Goal: Transaction & Acquisition: Purchase product/service

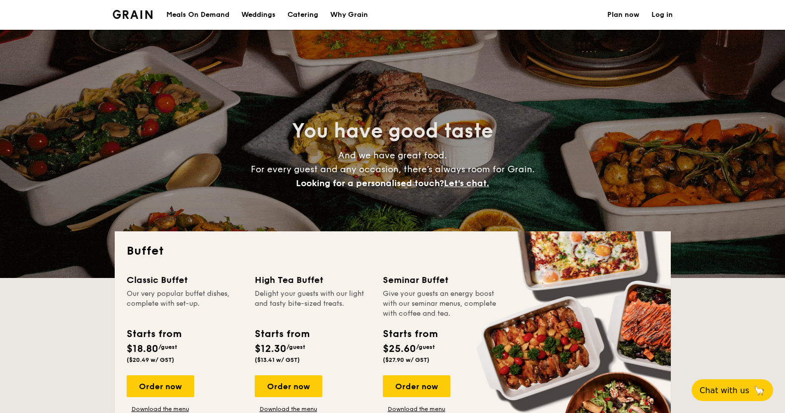
select select
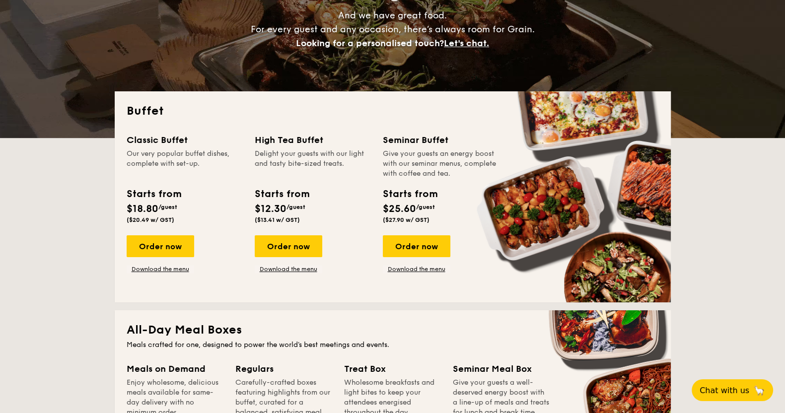
scroll to position [201, 0]
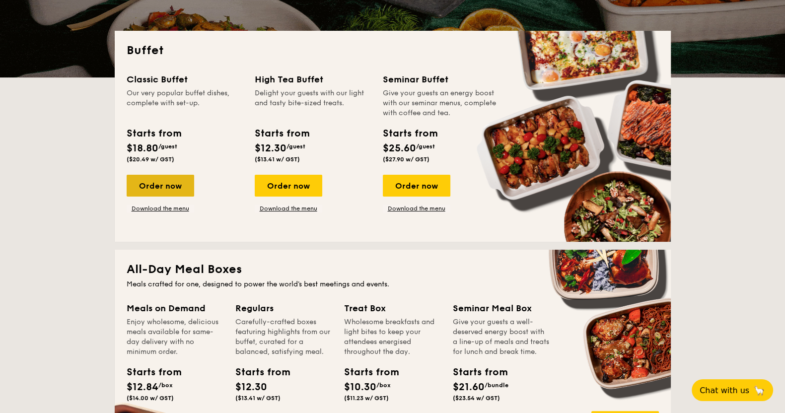
click at [161, 186] on div "Order now" at bounding box center [161, 186] width 68 height 22
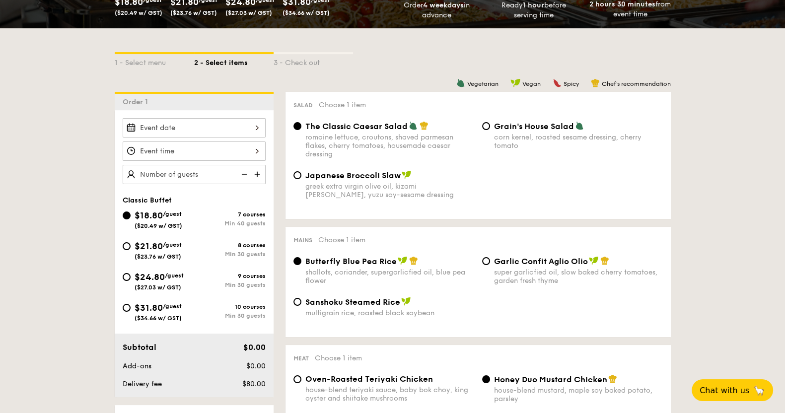
scroll to position [189, 0]
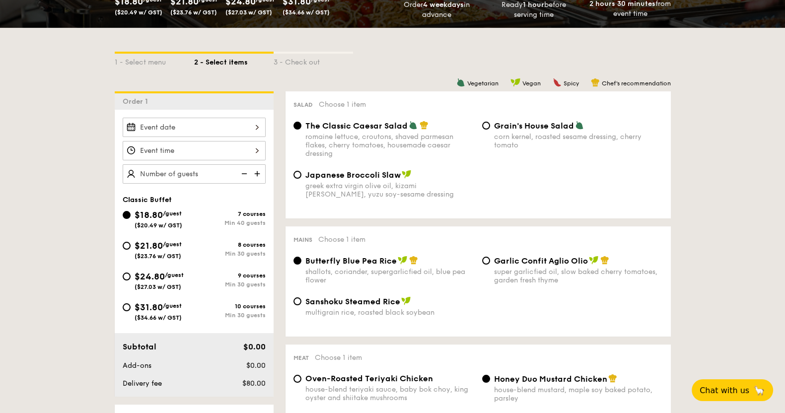
click at [137, 242] on span "$21.80" at bounding box center [149, 245] width 28 height 11
click at [131, 242] on input "$21.80 /guest ($23.76 w/ GST) 8 courses Min 30 guests" at bounding box center [127, 246] width 8 height 8
radio input "true"
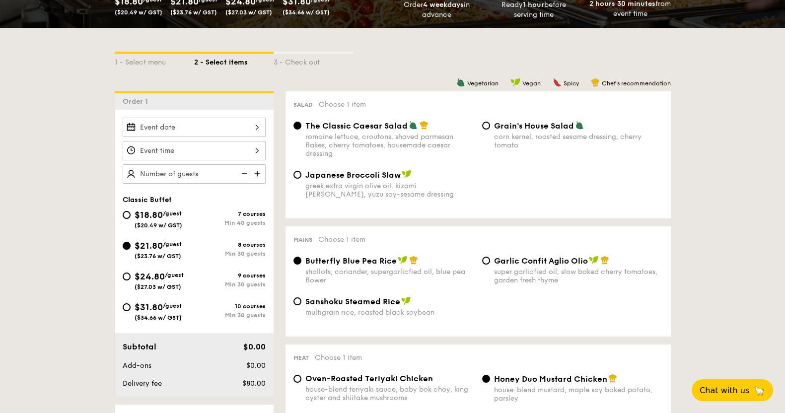
radio input "true"
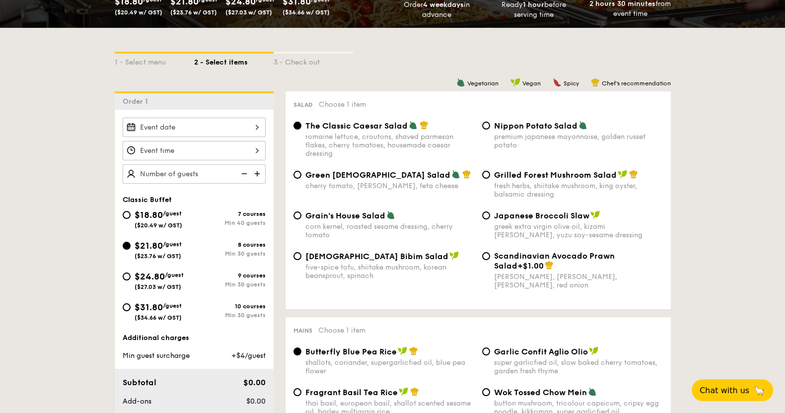
click at [540, 182] on div "fresh herbs, shiitake mushroom, king oyster, balsamic dressing" at bounding box center [578, 190] width 169 height 17
click at [490, 179] on input "Grilled Forest Mushroom Salad fresh herbs, shiitake mushroom, king oyster, bals…" at bounding box center [486, 175] width 8 height 8
radio input "true"
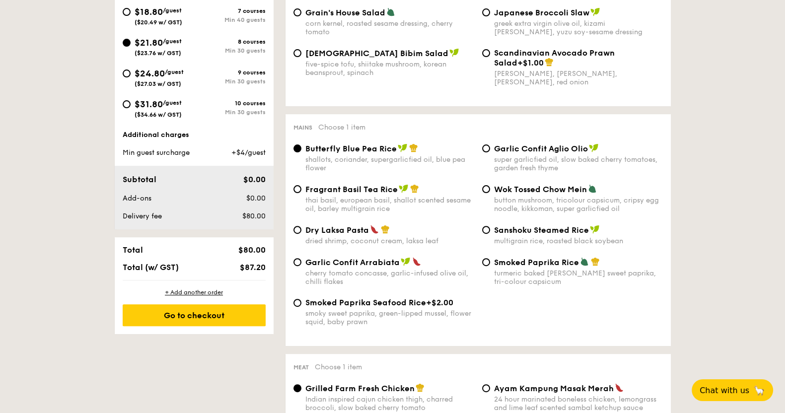
scroll to position [392, 0]
click at [351, 185] on span "Fragrant Basil Tea Rice" at bounding box center [351, 189] width 92 height 9
click at [301, 185] on input "Fragrant Basil Tea Rice thai basil, european basil, shallot scented sesame oil,…" at bounding box center [298, 189] width 8 height 8
radio input "true"
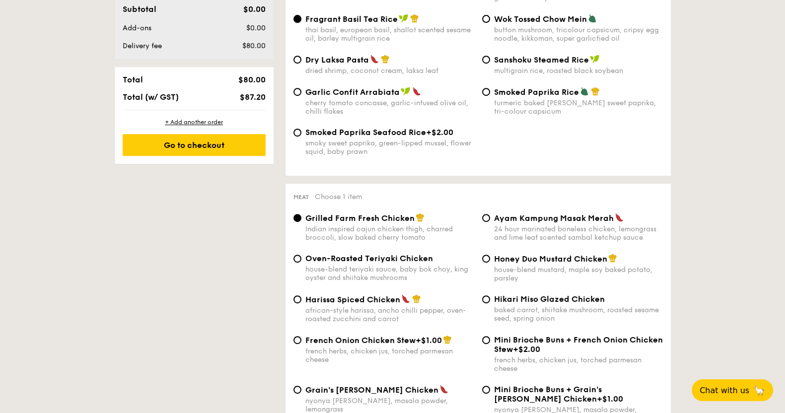
scroll to position [577, 0]
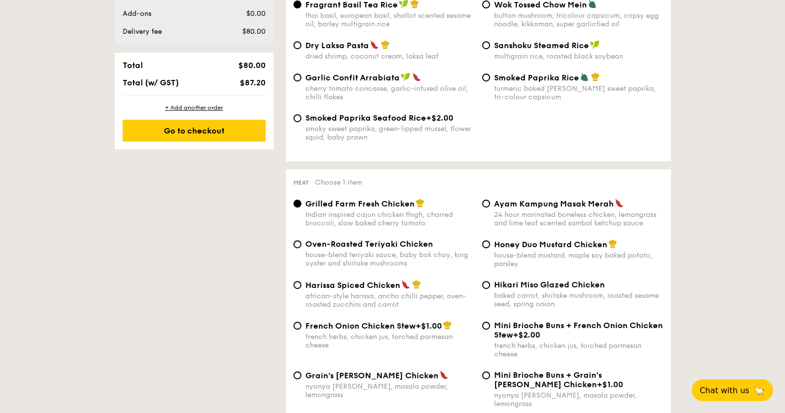
click at [525, 295] on div "baked carrot, shiitake mushroom, roasted sesame seed, spring onion" at bounding box center [578, 300] width 169 height 17
click at [490, 289] on input "Hikari Miso Glazed Chicken baked carrot, shiitake mushroom, roasted sesame seed…" at bounding box center [486, 285] width 8 height 8
radio input "true"
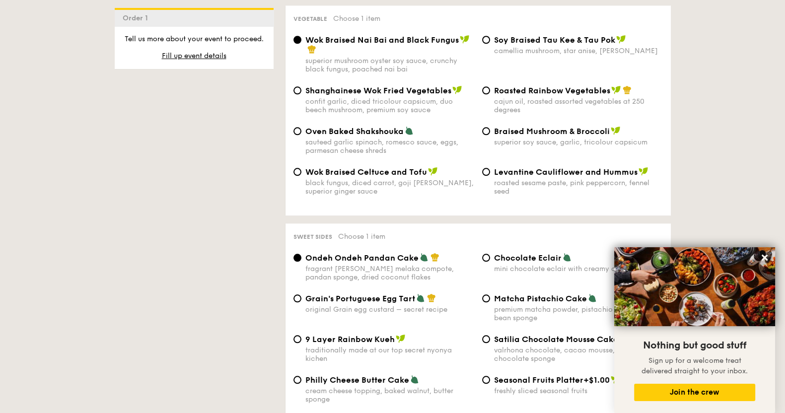
scroll to position [1436, 0]
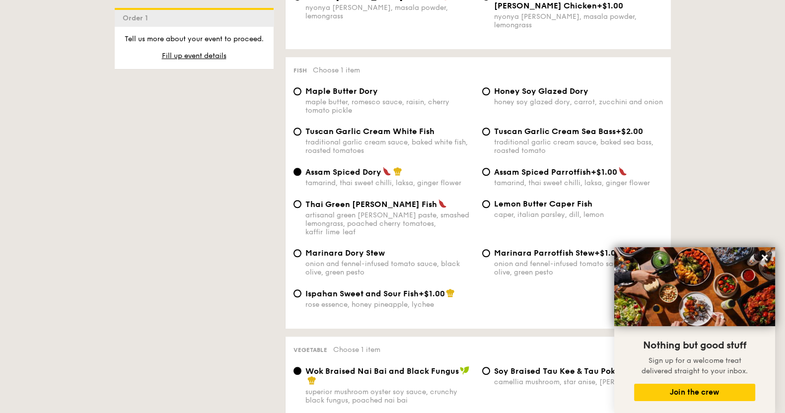
scroll to position [956, 0]
click at [373, 138] on div "traditional garlic cream sauce, baked white fish, roasted tomatoes" at bounding box center [389, 146] width 169 height 17
click at [301, 134] on input "Tuscan Garlic Cream White Fish traditional garlic cream sauce, baked white fish…" at bounding box center [298, 132] width 8 height 8
radio input "true"
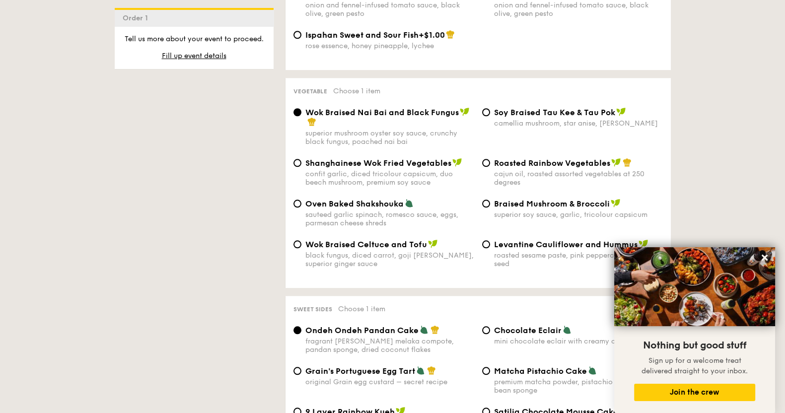
scroll to position [1215, 0]
click at [487, 157] on div "Roasted Rainbow Vegetables cajun oil, roasted assorted vegetables at 250 degrees" at bounding box center [572, 171] width 189 height 29
click at [507, 157] on span "Roasted Rainbow Vegetables" at bounding box center [552, 161] width 116 height 9
click at [490, 158] on input "Roasted Rainbow Vegetables cajun oil, roasted assorted vegetables at 250 degrees" at bounding box center [486, 162] width 8 height 8
radio input "true"
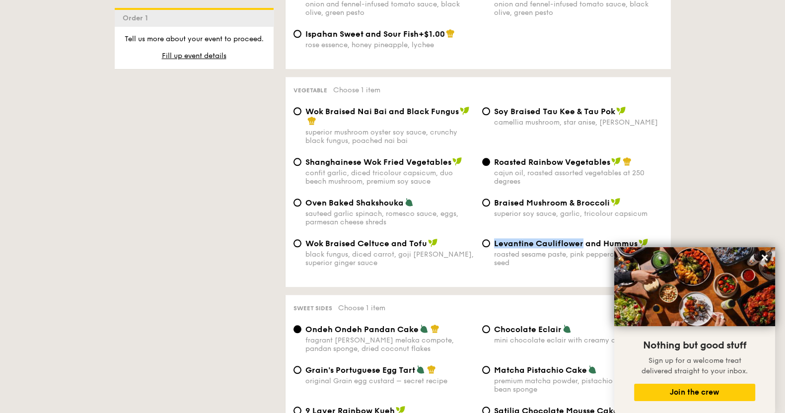
drag, startPoint x: 495, startPoint y: 222, endPoint x: 581, endPoint y: 222, distance: 86.4
click at [581, 239] on span "Levantine Cauliflower and Hummus" at bounding box center [566, 243] width 144 height 9
copy span "Levantine Cauliflower"
click at [489, 239] on input "Levantine Cauliflower and Hummus roasted sesame paste, pink peppercorn, fennel …" at bounding box center [486, 243] width 8 height 8
radio input "true"
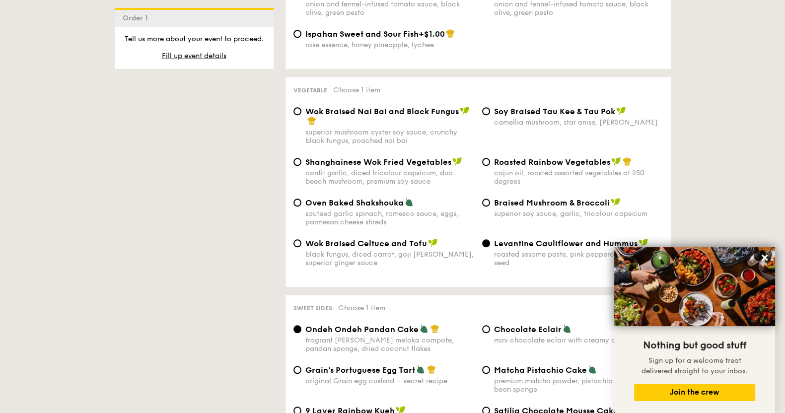
click at [240, 233] on div "1 - Select menu 2 - Select items 3 - Check out Order 1 Classic Buffet $18.80 /g…" at bounding box center [393, 116] width 572 height 2230
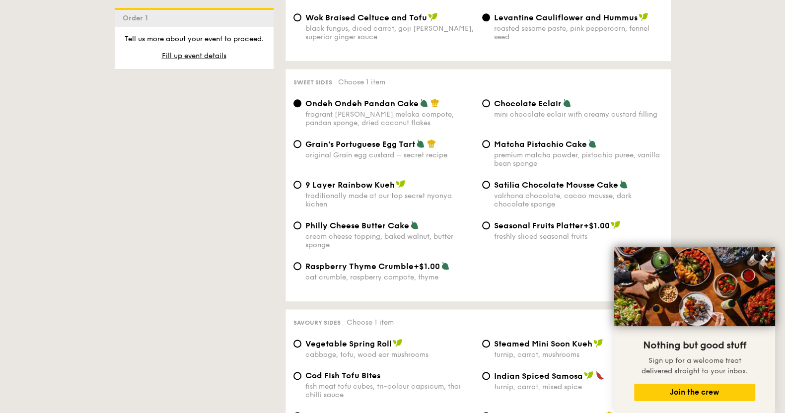
scroll to position [1443, 0]
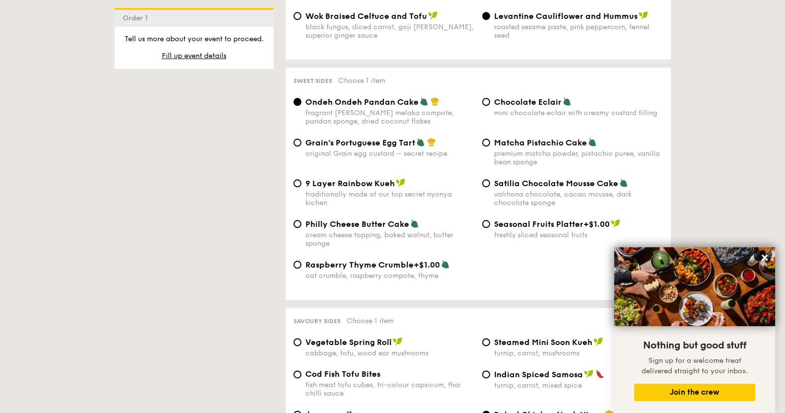
click at [523, 97] on span "Chocolate Eclair" at bounding box center [528, 101] width 68 height 9
click at [490, 98] on input "Chocolate Eclair mini chocolate eclair with creamy custard filling" at bounding box center [486, 102] width 8 height 8
radio input "true"
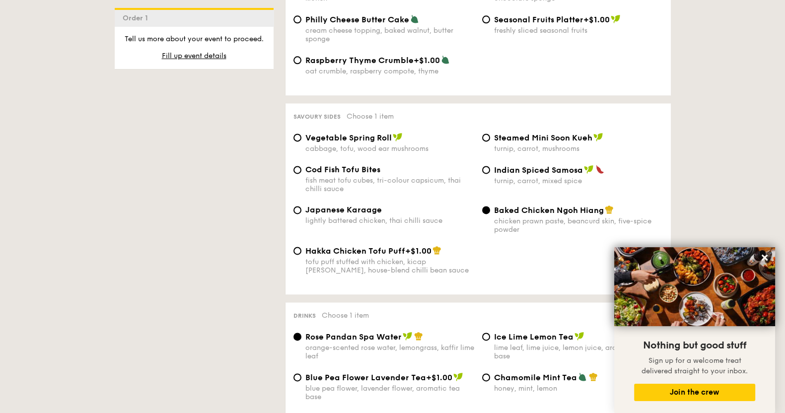
click at [508, 133] on span "Steamed Mini Soon Kueh" at bounding box center [543, 137] width 98 height 9
click at [490, 134] on input "Steamed Mini Soon Kueh turnip, carrot, mushrooms" at bounding box center [486, 138] width 8 height 8
radio input "true"
click at [374, 205] on span "Japanese Karaage" at bounding box center [343, 209] width 76 height 9
click at [301, 206] on input "Japanese Karaage lightly battered chicken, thai chilli sauce" at bounding box center [298, 210] width 8 height 8
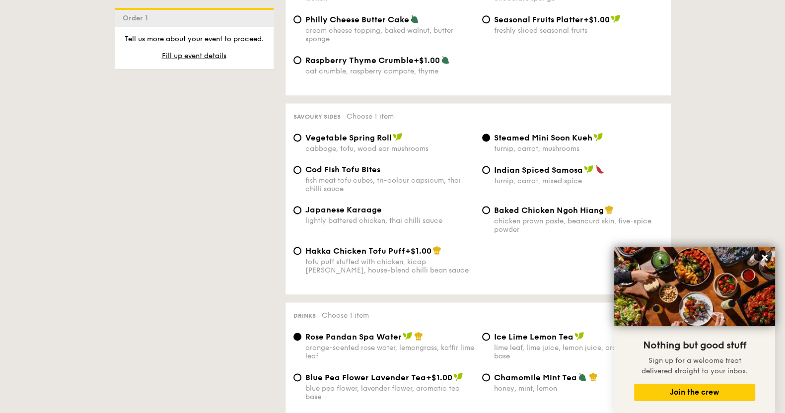
radio input "true"
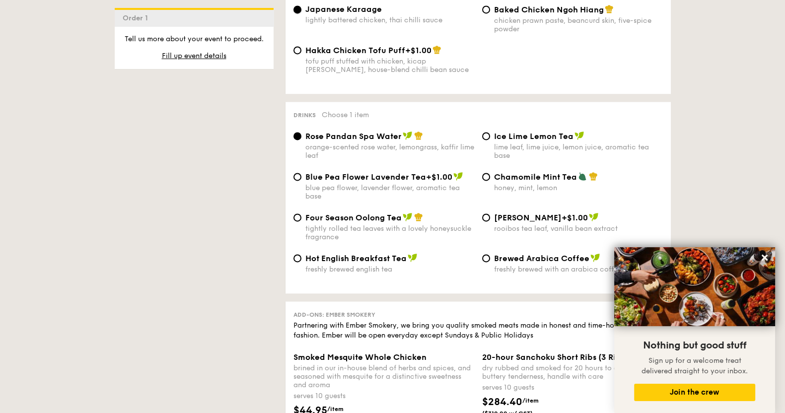
scroll to position [1851, 0]
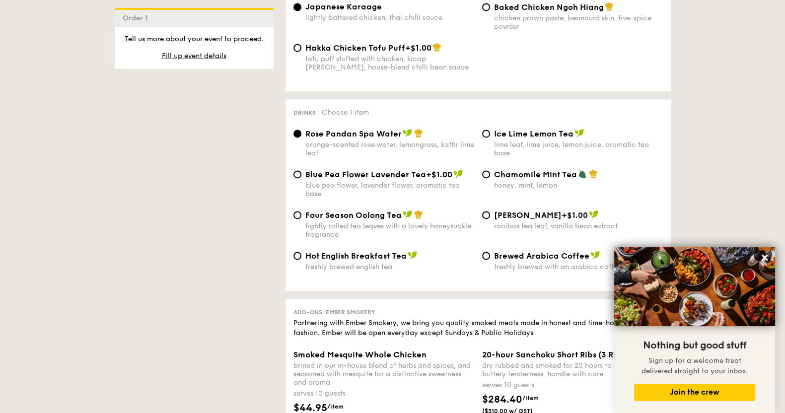
click at [498, 170] on span "Chamomile Mint Tea" at bounding box center [535, 174] width 83 height 9
click at [490, 170] on input "Chamomile Mint Tea honey, mint, lemon" at bounding box center [486, 174] width 8 height 8
radio input "true"
click at [386, 211] on span "Four Season Oolong Tea" at bounding box center [353, 215] width 96 height 9
click at [301, 211] on input "Four Season Oolong Tea tightly rolled tea leaves with a lovely honeysuckle frag…" at bounding box center [298, 215] width 8 height 8
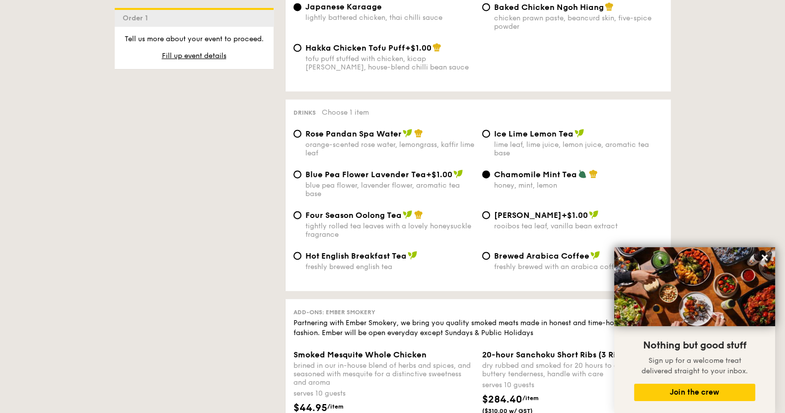
radio input "true"
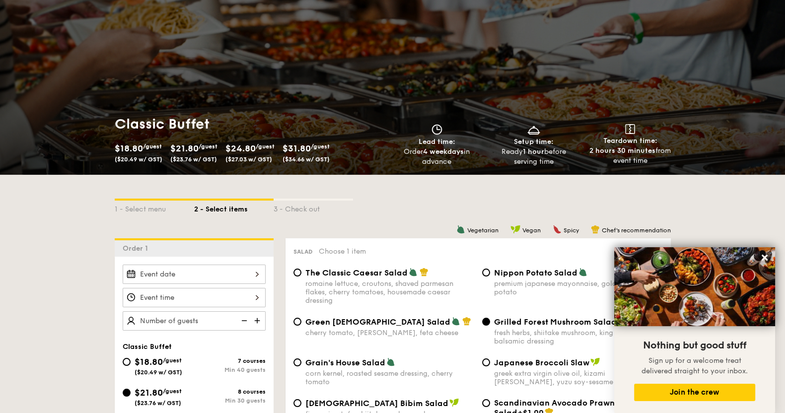
scroll to position [0, 0]
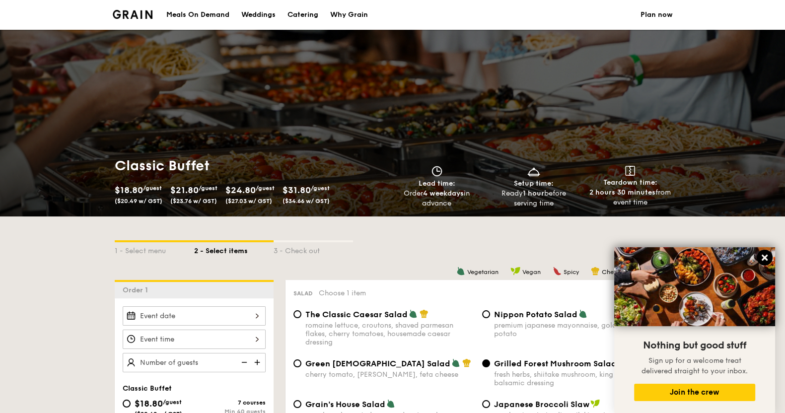
click at [765, 258] on icon at bounding box center [765, 258] width 6 height 6
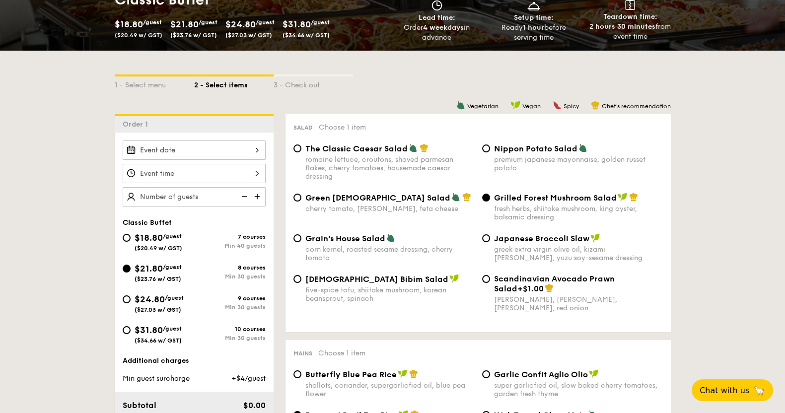
scroll to position [167, 0]
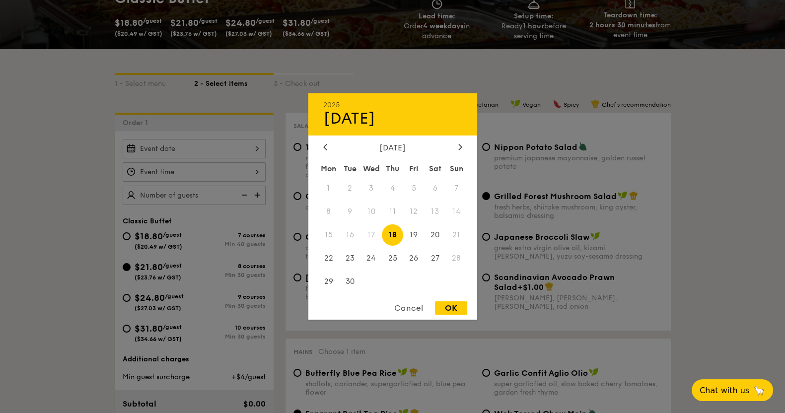
click at [255, 144] on div "2025 Sep [DATE] Tue Wed Thu Fri Sat Sun 1 2 3 4 5 6 7 8 9 10 11 12 13 14 15 16 …" at bounding box center [194, 148] width 143 height 19
click at [460, 140] on div "2025 Sep [DATE] Tue Wed Thu Fri Sat Sun 1 2 3 4 5 6 7 8 9 10 11 12 13 14 15 16 …" at bounding box center [392, 206] width 169 height 226
click at [460, 141] on div "2025 Sep [DATE] Tue Wed Thu Fri Sat Sun 1 2 3 4 5 6 7 8 9 10 11 12 13 14 15 16 …" at bounding box center [392, 206] width 169 height 226
click at [459, 144] on icon at bounding box center [459, 147] width 3 height 6
click at [454, 187] on span "5" at bounding box center [456, 188] width 21 height 21
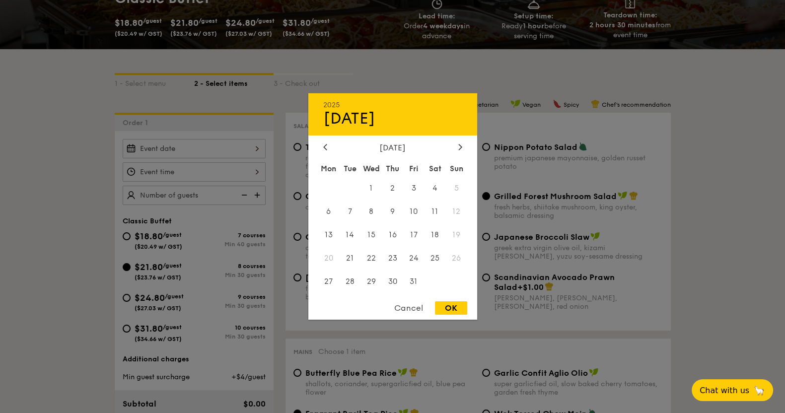
click at [454, 187] on span "5" at bounding box center [456, 188] width 21 height 21
click at [454, 189] on span "5" at bounding box center [456, 188] width 21 height 21
click at [437, 187] on span "4" at bounding box center [435, 188] width 21 height 21
click at [452, 188] on span "5" at bounding box center [456, 188] width 21 height 21
click at [451, 302] on div "OK" at bounding box center [451, 307] width 32 height 13
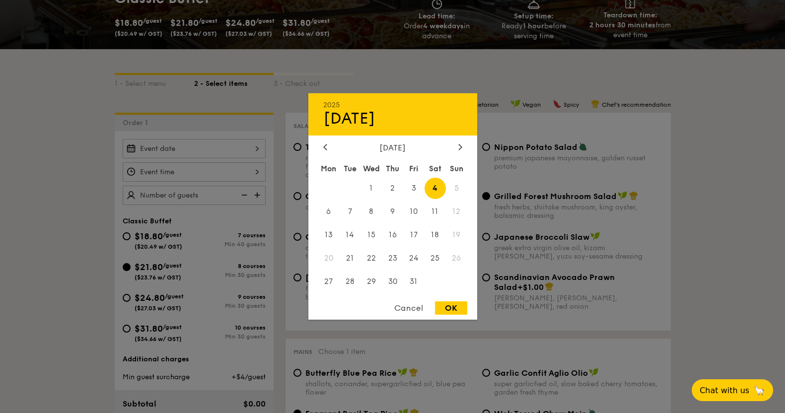
type input "[DATE]"
click at [254, 143] on div "[DATE] 2025 Oct [DATE] Tue Wed Thu Fri Sat Sun 1 2 3 4 5 6 7 8 9 10 11 12 13 14…" at bounding box center [194, 148] width 143 height 19
click at [453, 183] on span "5" at bounding box center [456, 188] width 21 height 21
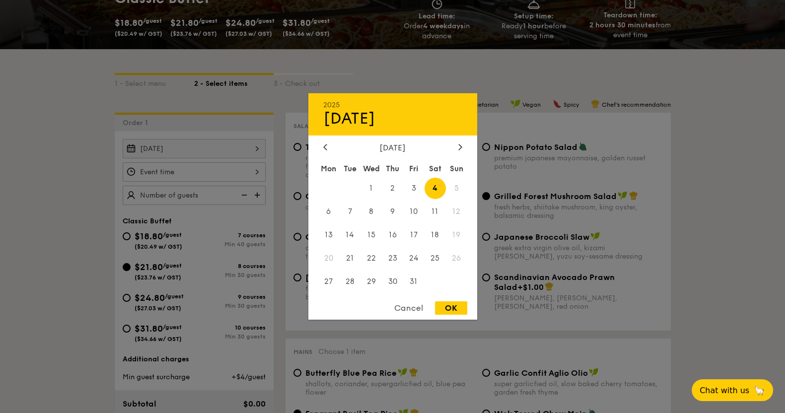
click at [417, 306] on div "Cancel" at bounding box center [408, 307] width 49 height 13
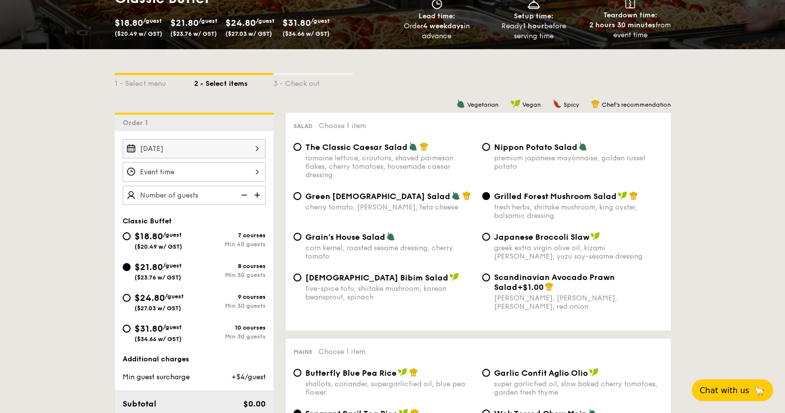
scroll to position [0, 0]
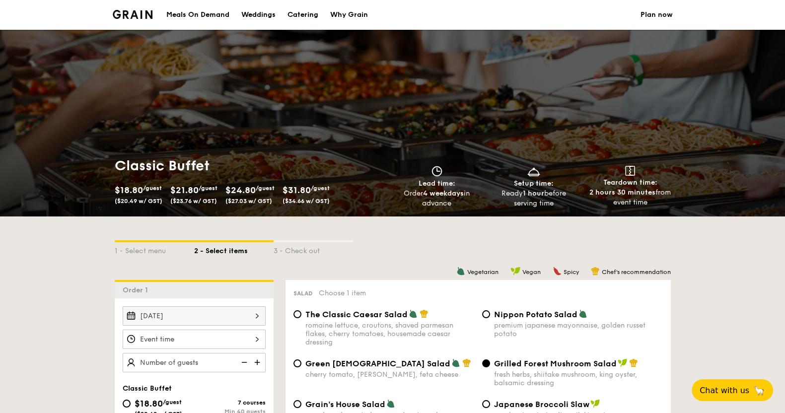
click at [345, 8] on div "Why Grain" at bounding box center [349, 15] width 38 height 30
